Goal: Transaction & Acquisition: Purchase product/service

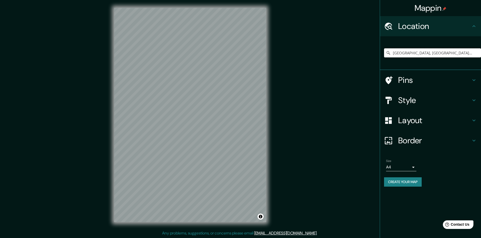
click at [402, 54] on input "[GEOGRAPHIC_DATA], [GEOGRAPHIC_DATA][PERSON_NAME], [GEOGRAPHIC_DATA]" at bounding box center [432, 52] width 97 height 9
click at [398, 54] on input "Pick your city or area" at bounding box center [432, 52] width 97 height 9
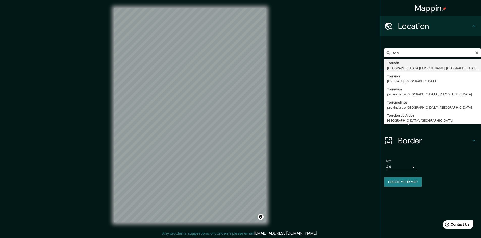
type input "[GEOGRAPHIC_DATA], [GEOGRAPHIC_DATA][PERSON_NAME], [GEOGRAPHIC_DATA]"
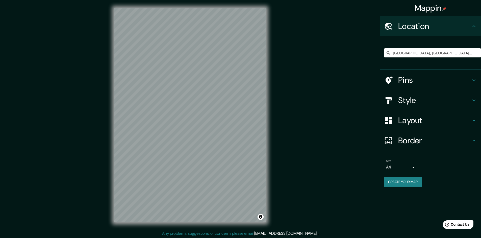
click at [109, 126] on div "© Mapbox © OpenStreetMap Improve this map" at bounding box center [190, 115] width 168 height 231
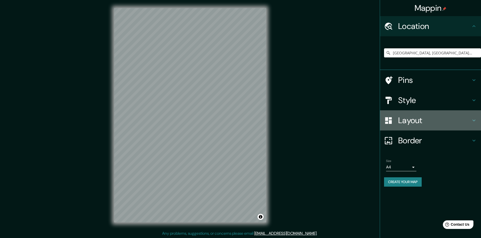
click at [424, 123] on h4 "Layout" at bounding box center [434, 121] width 73 height 10
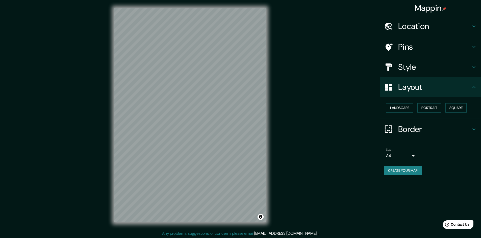
click at [454, 89] on h4 "Layout" at bounding box center [434, 87] width 73 height 10
click at [454, 110] on button "Square" at bounding box center [455, 107] width 21 height 9
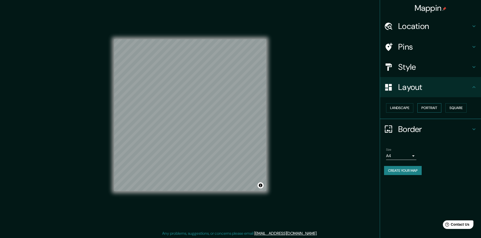
click at [435, 108] on button "Portrait" at bounding box center [429, 107] width 24 height 9
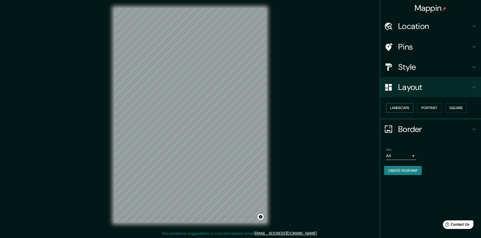
click at [412, 107] on button "Landscape" at bounding box center [399, 107] width 27 height 9
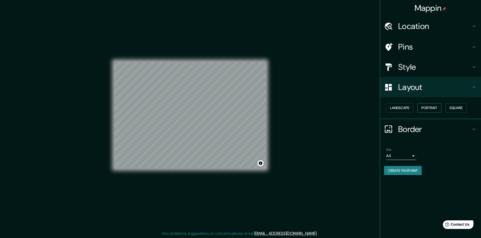
click at [426, 105] on button "Portrait" at bounding box center [429, 107] width 24 height 9
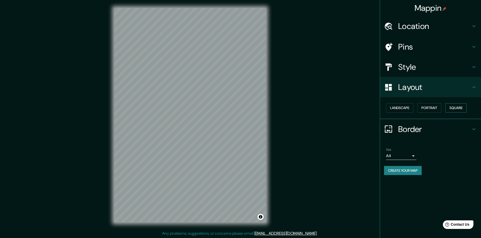
click at [455, 110] on button "Square" at bounding box center [455, 107] width 21 height 9
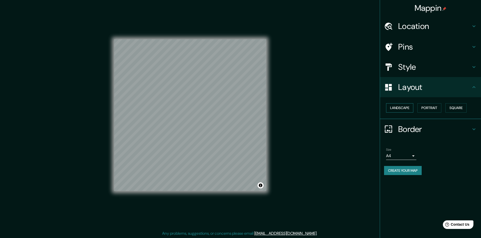
click at [402, 110] on button "Landscape" at bounding box center [399, 107] width 27 height 9
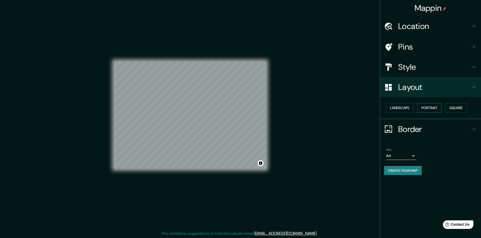
click at [437, 111] on button "Portrait" at bounding box center [429, 107] width 24 height 9
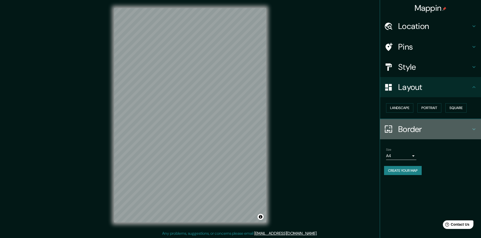
click at [442, 129] on h4 "Border" at bounding box center [434, 129] width 73 height 10
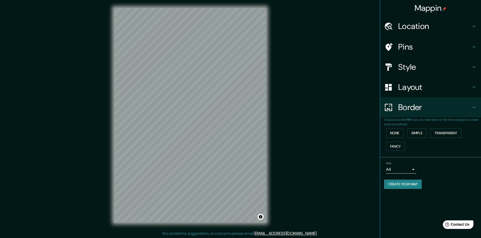
click at [453, 114] on div "Border" at bounding box center [430, 107] width 101 height 20
click at [440, 69] on h4 "Style" at bounding box center [434, 67] width 73 height 10
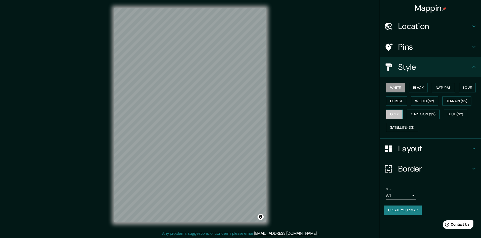
click at [397, 114] on button "Grey" at bounding box center [394, 114] width 17 height 9
click at [352, 103] on div "Mappin Location [GEOGRAPHIC_DATA], [GEOGRAPHIC_DATA][PERSON_NAME], [GEOGRAPHIC_…" at bounding box center [240, 119] width 481 height 239
